Goal: Obtain resource: Obtain resource

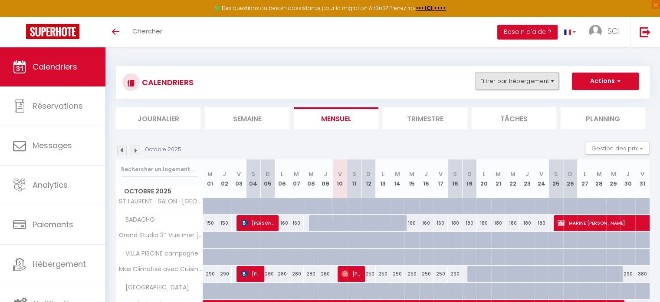
click at [521, 85] on button "Filtrer par hébergement" at bounding box center [517, 81] width 83 height 17
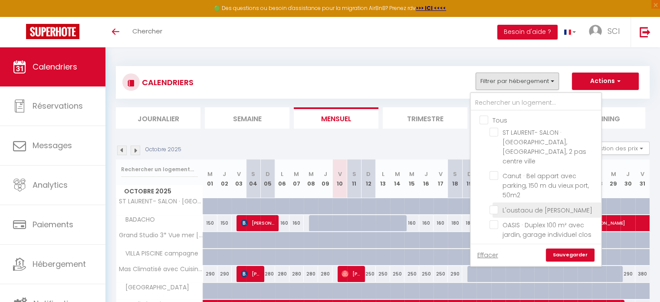
click at [521, 205] on input "L'oustaou de [PERSON_NAME]" at bounding box center [544, 209] width 109 height 9
checkbox input "true"
checkbox input "false"
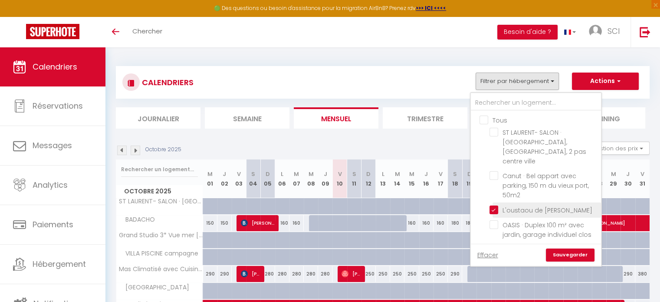
checkbox input "false"
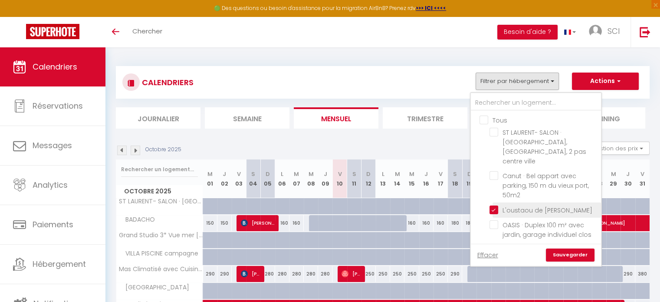
checkbox input "false"
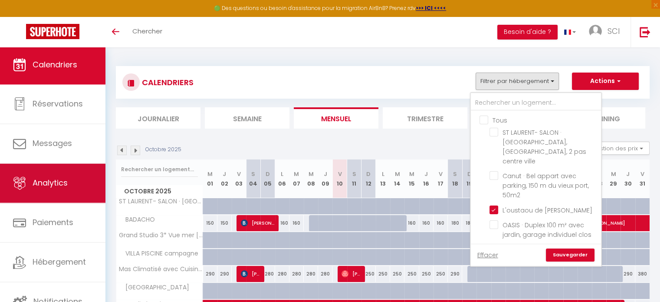
click at [66, 184] on span "Analytics" at bounding box center [50, 183] width 35 height 11
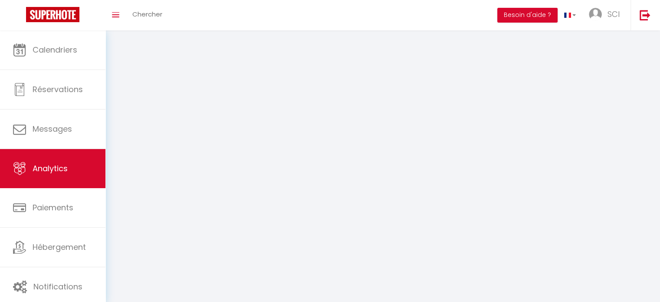
select select "2025"
select select "10"
select select "2025"
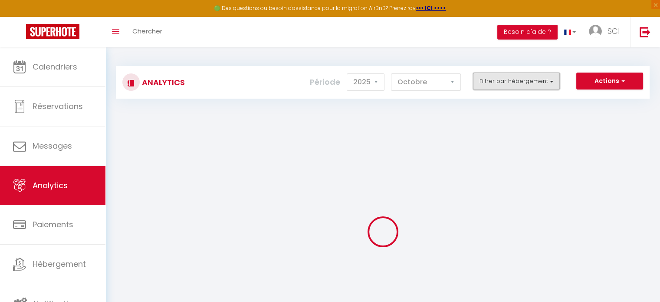
click at [531, 81] on button "Filtrer par hébergement" at bounding box center [516, 81] width 87 height 17
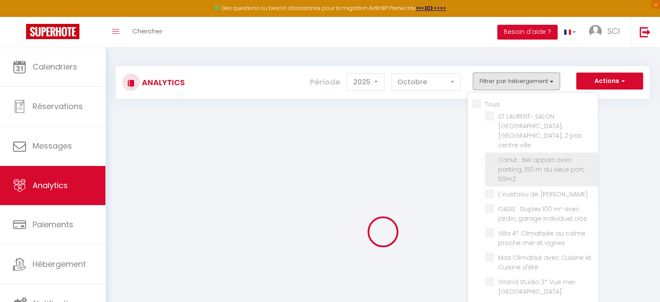
checkbox input "false"
checkbox ville "false"
checkbox 50m2 "false"
checkbox Claire "false"
checkbox clos "false"
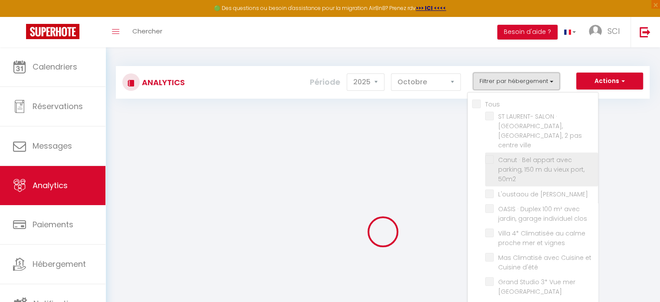
checkbox vignes "false"
checkbox d\'été "false"
checkbox Parking "false"
checkbox campagne "false"
checkbox input "false"
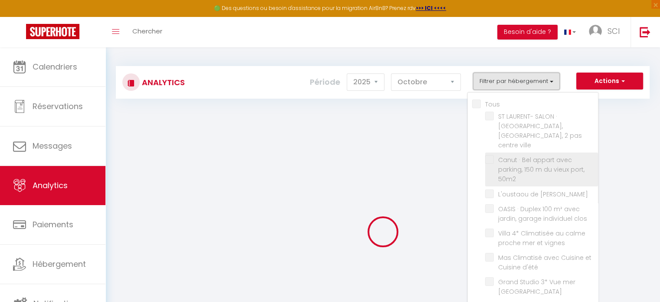
checkbox ROUSSETTE "false"
checkbox vignes "false"
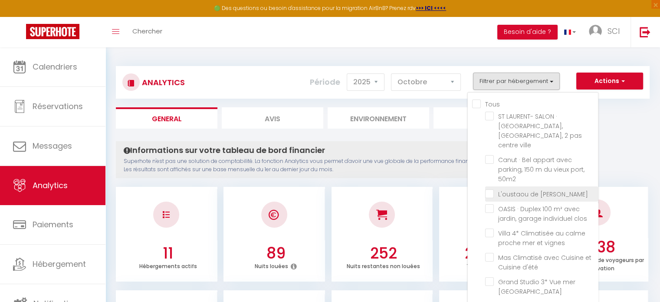
click at [523, 189] on Claire "checkbox" at bounding box center [541, 193] width 113 height 9
checkbox Claire "true"
checkbox ville "false"
checkbox 50m2 "false"
checkbox clos "false"
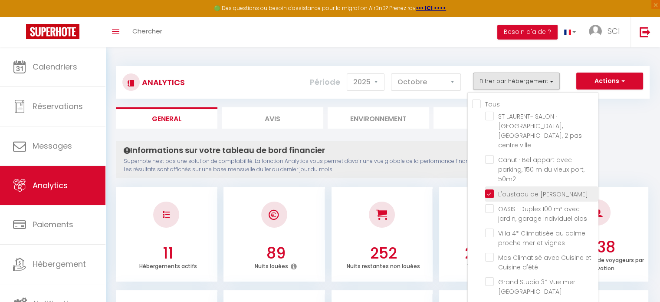
checkbox vignes "false"
checkbox d\'été "false"
checkbox Parking "false"
checkbox campagne "false"
checkbox input "false"
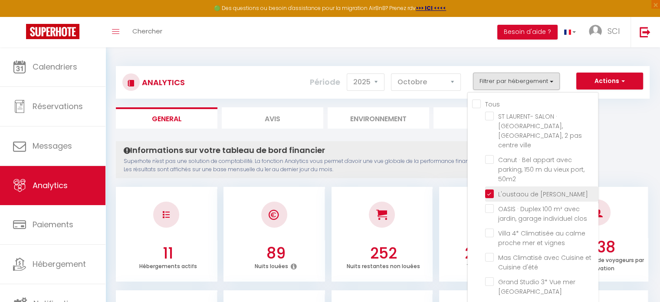
checkbox ROUSSETTE "false"
checkbox vignes "false"
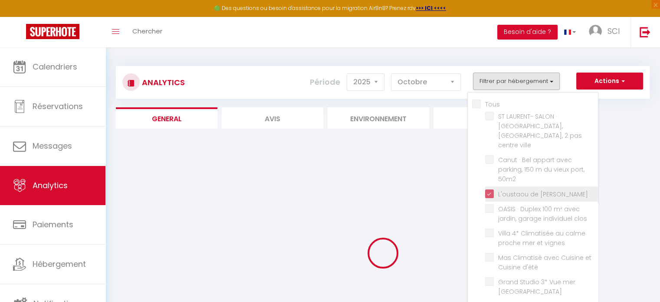
checkbox ville "false"
checkbox 50m2 "false"
checkbox clos "false"
checkbox vignes "false"
checkbox d\'été "false"
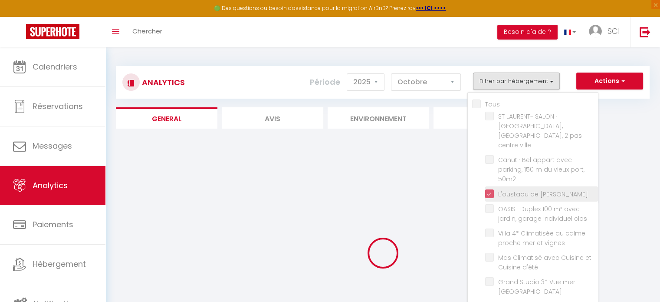
checkbox Parking "false"
checkbox campagne "false"
checkbox input "false"
checkbox ROUSSETTE "false"
checkbox vignes "false"
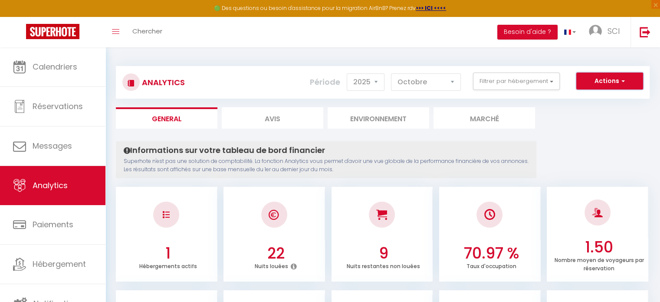
click at [606, 80] on button "Actions" at bounding box center [610, 81] width 67 height 17
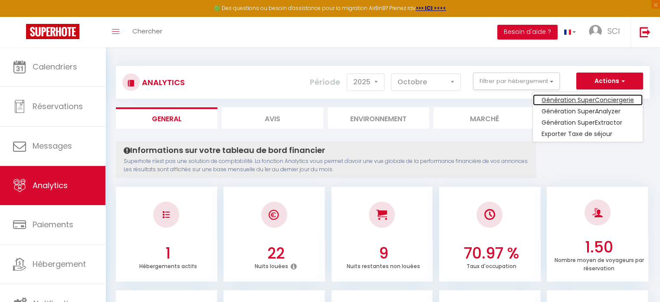
click at [595, 99] on link "Génération SuperConciergerie" at bounding box center [588, 99] width 110 height 11
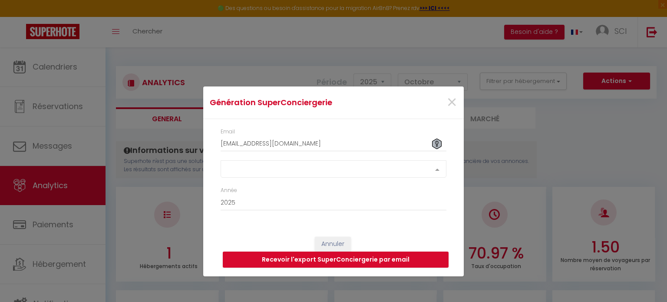
click at [290, 170] on div "Select option" at bounding box center [334, 168] width 226 height 17
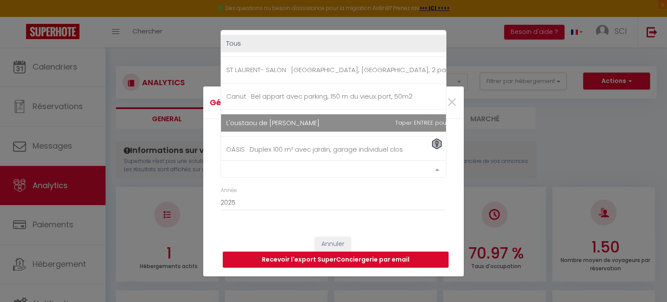
click at [283, 116] on span "L'oustaou de [PERSON_NAME]" at bounding box center [356, 122] width 270 height 17
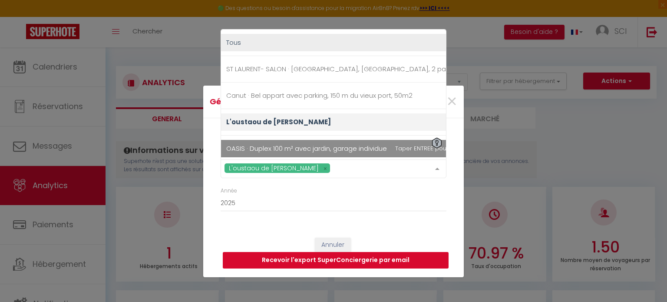
click at [280, 259] on button "Recevoir l'export SuperConciergerie par email" at bounding box center [336, 260] width 226 height 16
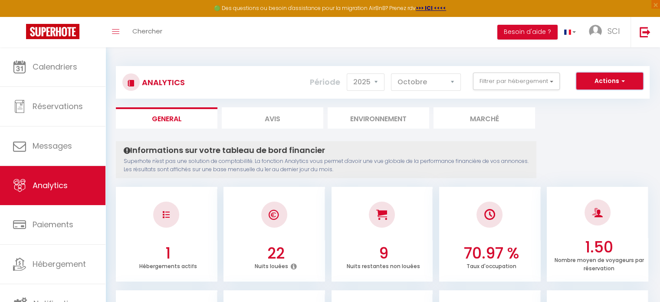
click at [600, 82] on button "Actions" at bounding box center [610, 81] width 67 height 17
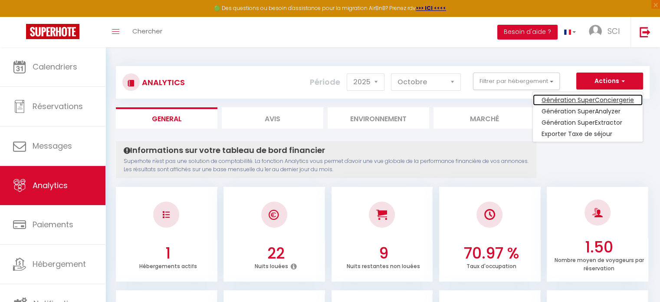
click at [588, 97] on link "Génération SuperConciergerie" at bounding box center [588, 99] width 110 height 11
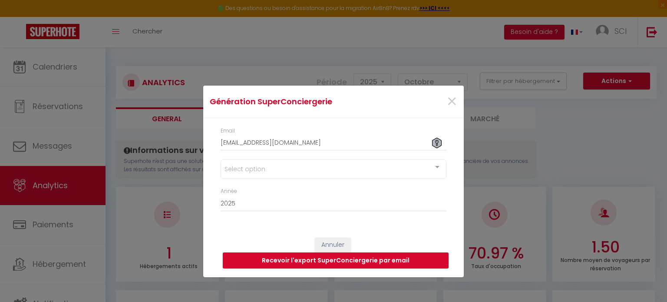
click at [290, 168] on div "Select option" at bounding box center [334, 168] width 226 height 19
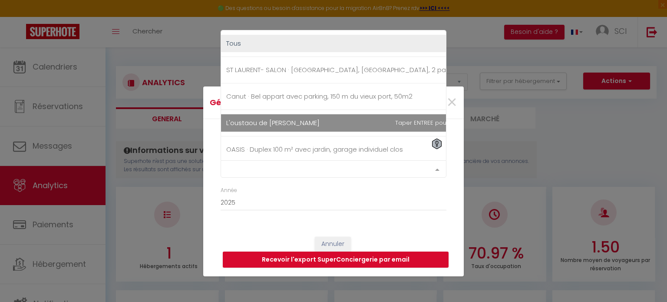
click at [284, 125] on span "L'oustaou de [PERSON_NAME]" at bounding box center [272, 122] width 93 height 9
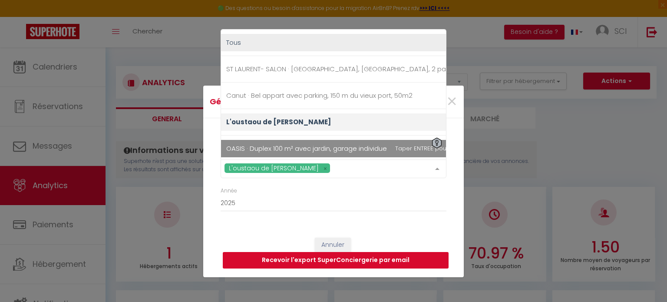
click at [327, 257] on button "Recevoir l'export SuperConciergerie par email" at bounding box center [336, 260] width 226 height 16
